Goal: Transaction & Acquisition: Obtain resource

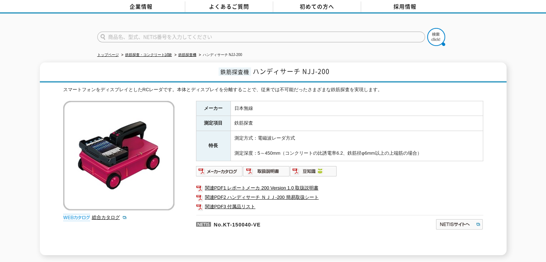
scroll to position [72, 0]
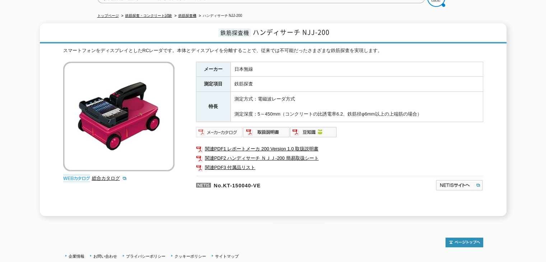
click at [226, 126] on img at bounding box center [219, 131] width 47 height 11
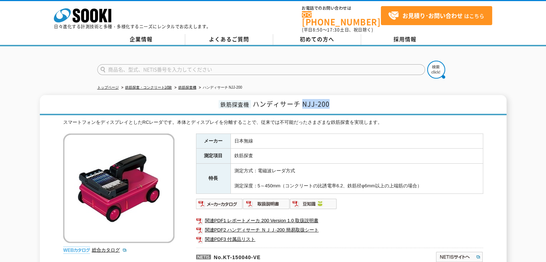
drag, startPoint x: 302, startPoint y: 100, endPoint x: 331, endPoint y: 100, distance: 28.7
click at [331, 100] on h1 "鉄筋探査機 ハンディサーチ NJJ-200" at bounding box center [273, 105] width 467 height 20
copy span "NJJ-200"
